Goal: Task Accomplishment & Management: Manage account settings

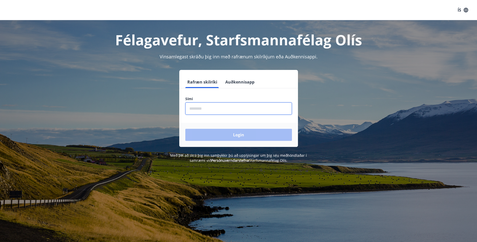
click at [213, 109] on input "phone" at bounding box center [238, 108] width 107 height 12
type input "********"
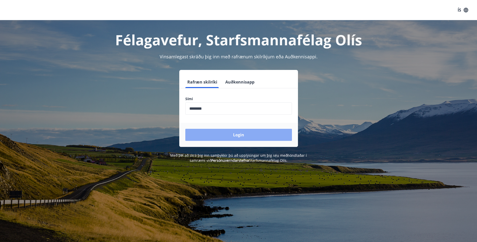
click at [238, 135] on button "Login" at bounding box center [238, 135] width 107 height 12
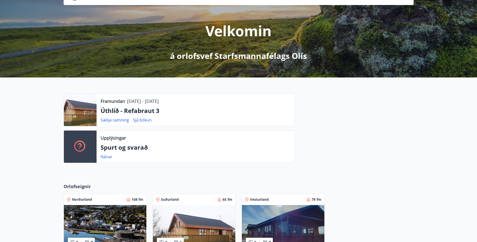
scroll to position [50, 0]
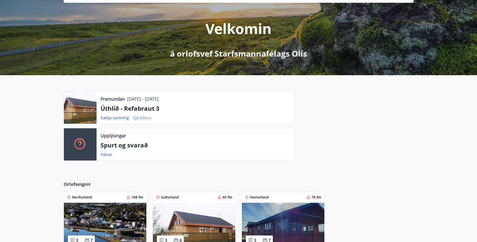
click at [144, 115] on link "Sjá bókun" at bounding box center [142, 118] width 19 height 6
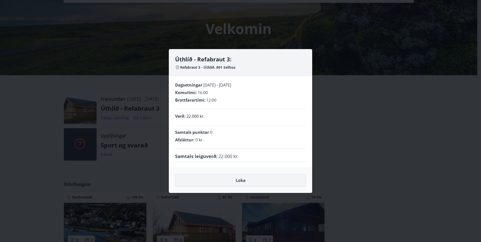
click at [239, 180] on button "Loka" at bounding box center [240, 180] width 131 height 13
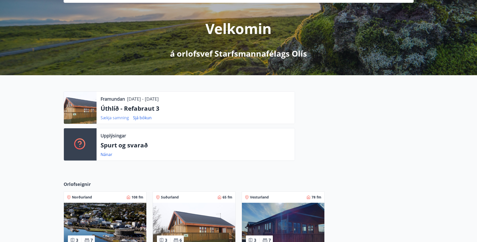
click at [107, 117] on link "Sækja samning" at bounding box center [115, 118] width 28 height 6
click at [120, 118] on link "Sækja samning" at bounding box center [115, 118] width 28 height 6
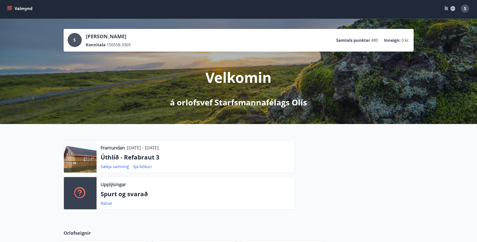
scroll to position [0, 0]
